Goal: Task Accomplishment & Management: Manage account settings

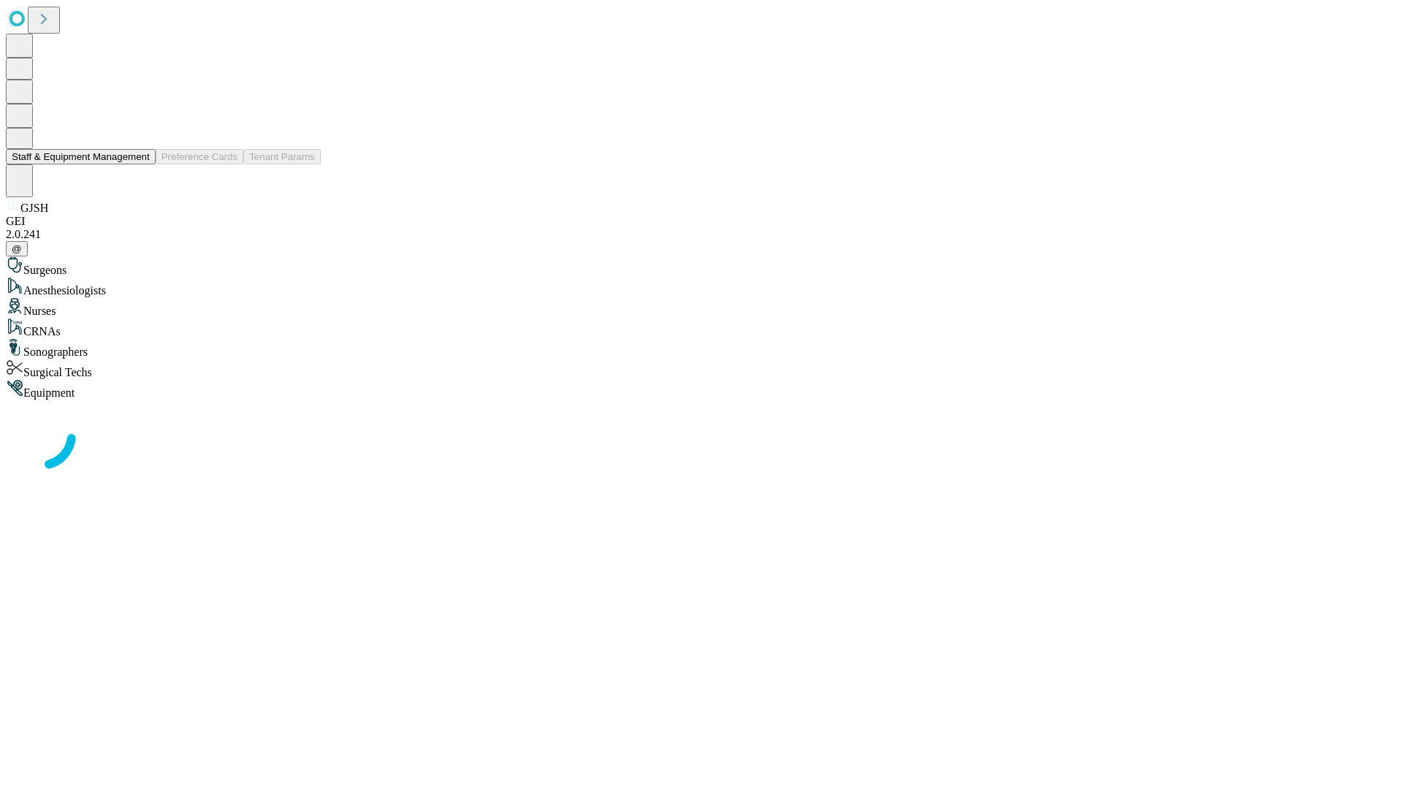
click at [140, 164] on button "Staff & Equipment Management" at bounding box center [81, 156] width 150 height 15
